Goal: Information Seeking & Learning: Understand process/instructions

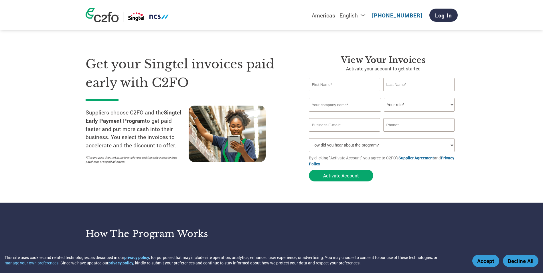
click at [471, 175] on section "Get your Singtel invoices paid early with C2FO Suppliers choose C2FO and the Si…" at bounding box center [271, 113] width 543 height 180
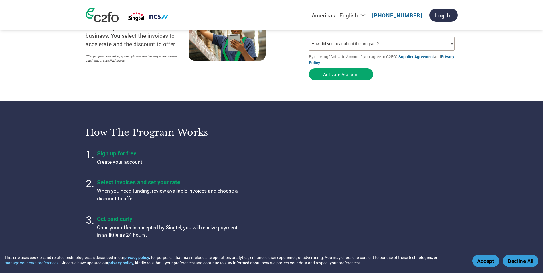
scroll to position [143, 0]
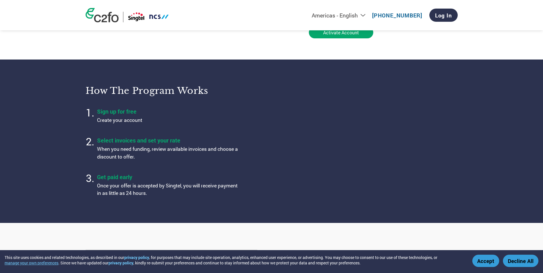
click at [127, 153] on p "When you need funding, review available invoices and choose a discount to offer." at bounding box center [168, 152] width 143 height 15
click at [191, 164] on ol "Sign up for free Create your account Select invoices and set your rate When you…" at bounding box center [175, 153] width 179 height 94
drag, startPoint x: 104, startPoint y: 185, endPoint x: 186, endPoint y: 186, distance: 81.6
click at [186, 186] on p "Once your offer is accepted by Singtel, you will receive payment in as little a…" at bounding box center [168, 189] width 143 height 15
drag, startPoint x: 186, startPoint y: 186, endPoint x: 186, endPoint y: 207, distance: 21.2
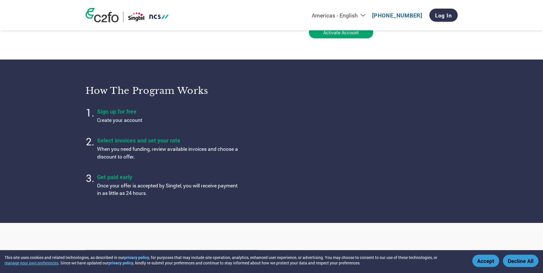
click at [186, 207] on section "How the program works Sign up for free Create your account Select invoices and …" at bounding box center [271, 141] width 543 height 163
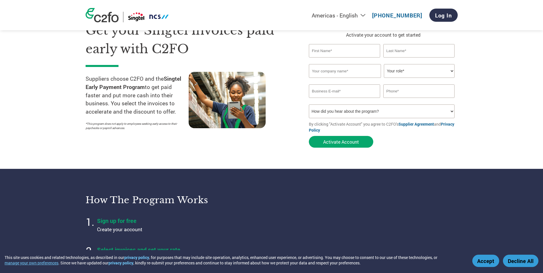
scroll to position [0, 0]
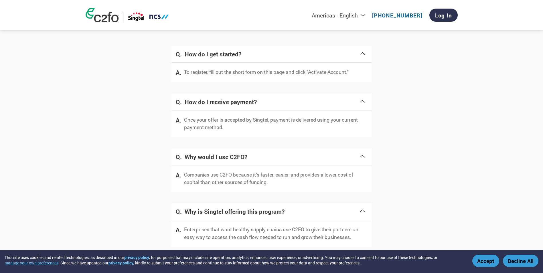
scroll to position [1096, 0]
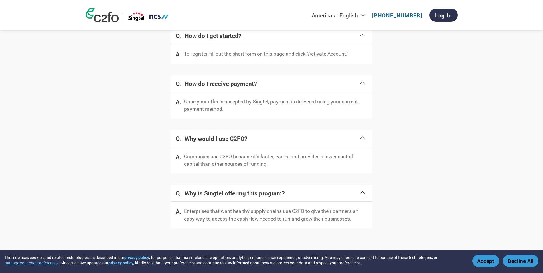
click at [365, 190] on span at bounding box center [362, 192] width 7 height 8
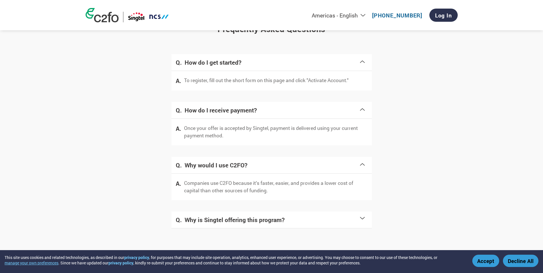
scroll to position [1069, 0]
click at [360, 220] on span at bounding box center [362, 219] width 7 height 8
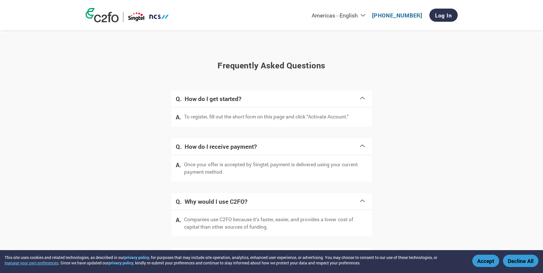
scroll to position [1096, 0]
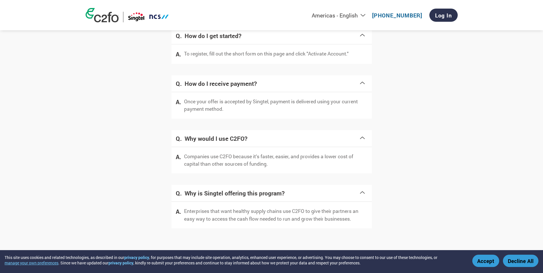
click at [173, 159] on div "Companies use C2FO because it’s faster, easier, and provides a lower cost of ca…" at bounding box center [272, 160] width 200 height 27
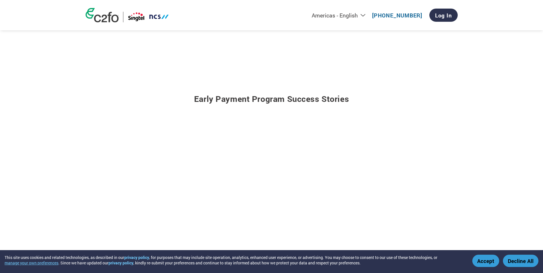
scroll to position [638, 0]
